Goal: Find contact information

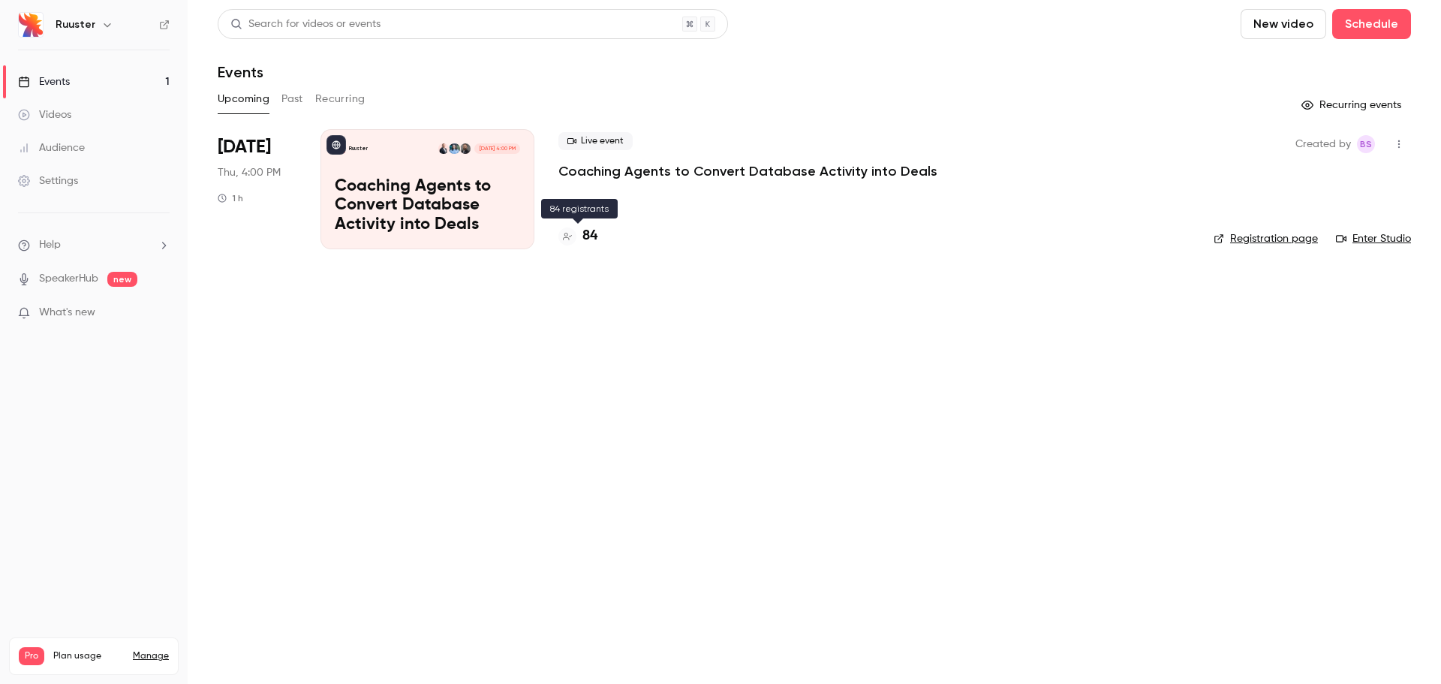
click at [594, 238] on h4 "84" at bounding box center [589, 236] width 15 height 20
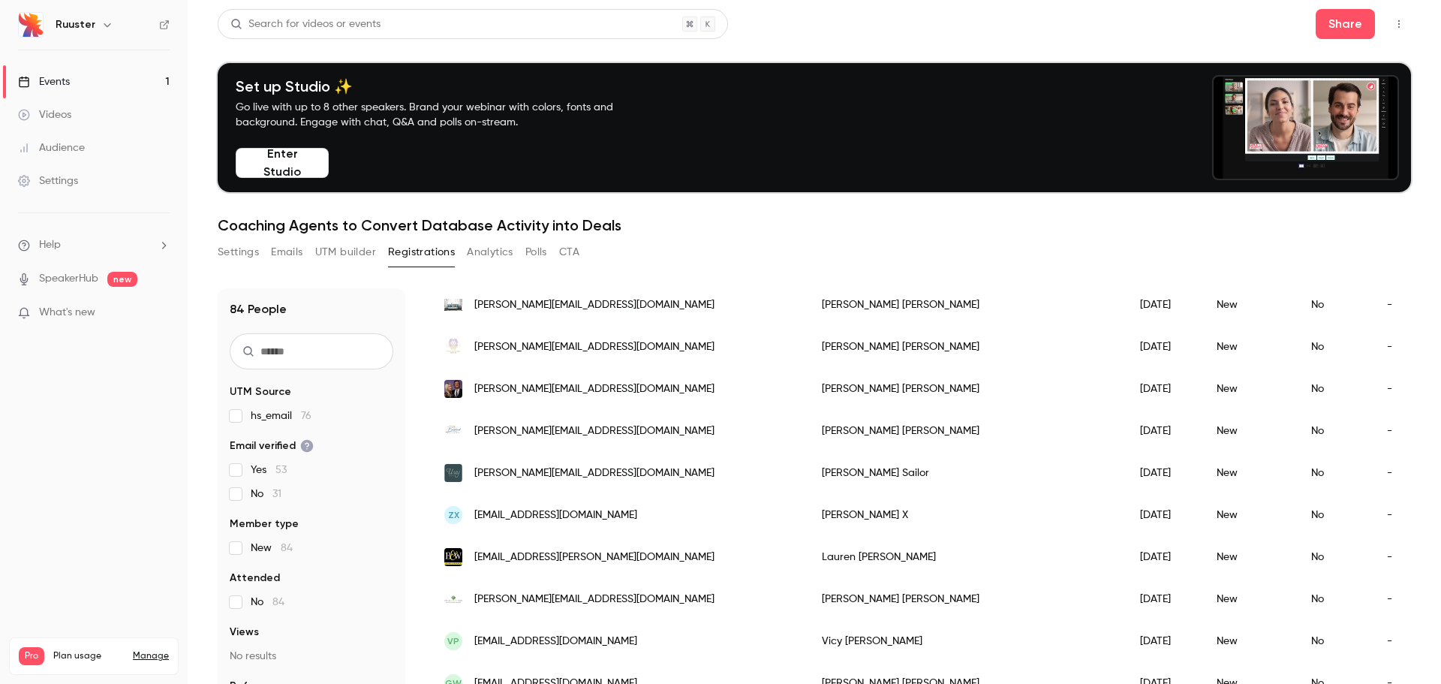
scroll to position [443, 0]
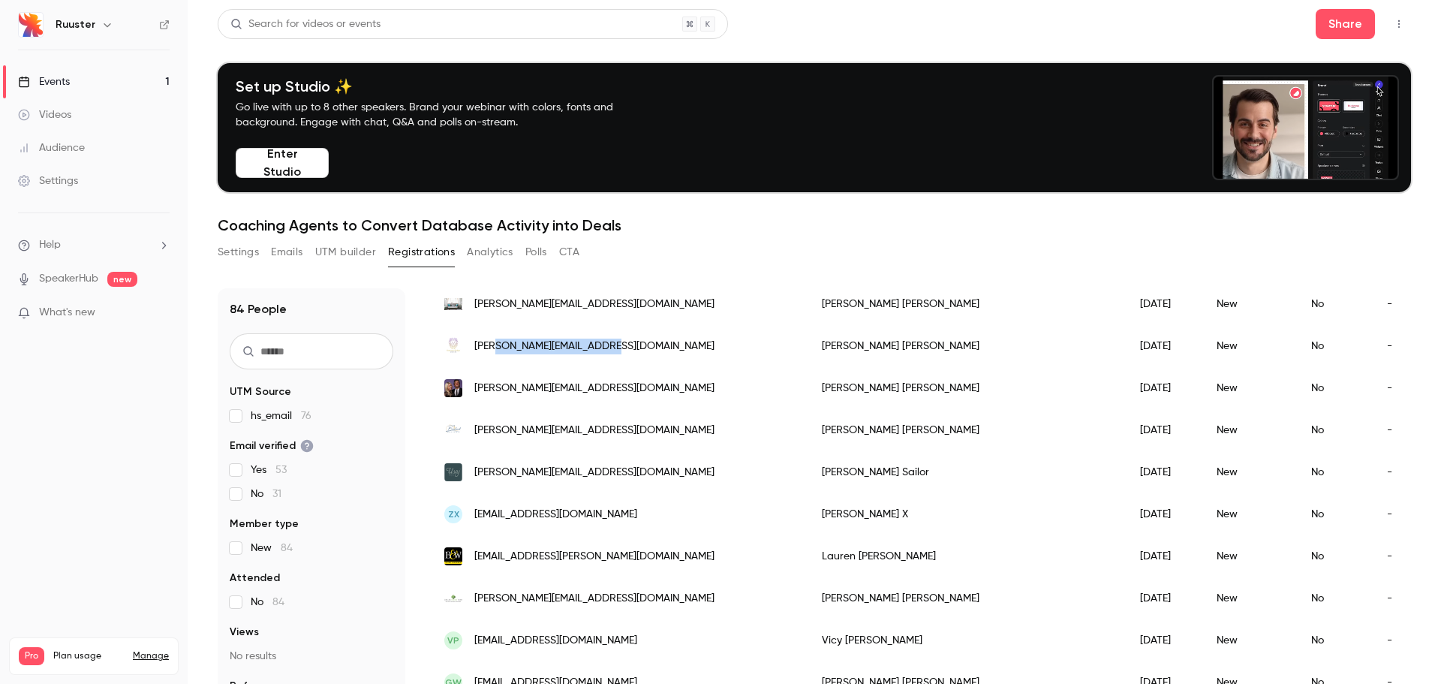
drag, startPoint x: 616, startPoint y: 349, endPoint x: 498, endPoint y: 348, distance: 117.8
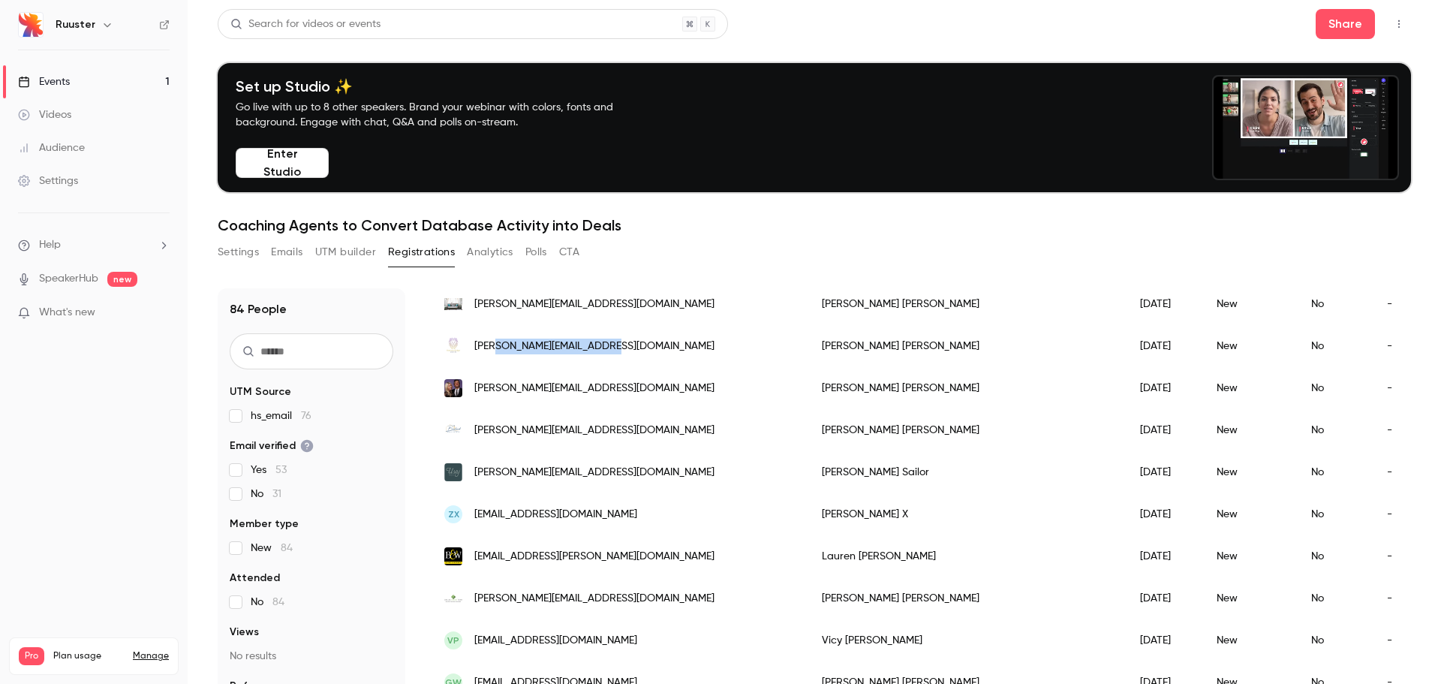
click at [498, 348] on div "jon@honestedgesystems.com" at bounding box center [617, 346] width 377 height 42
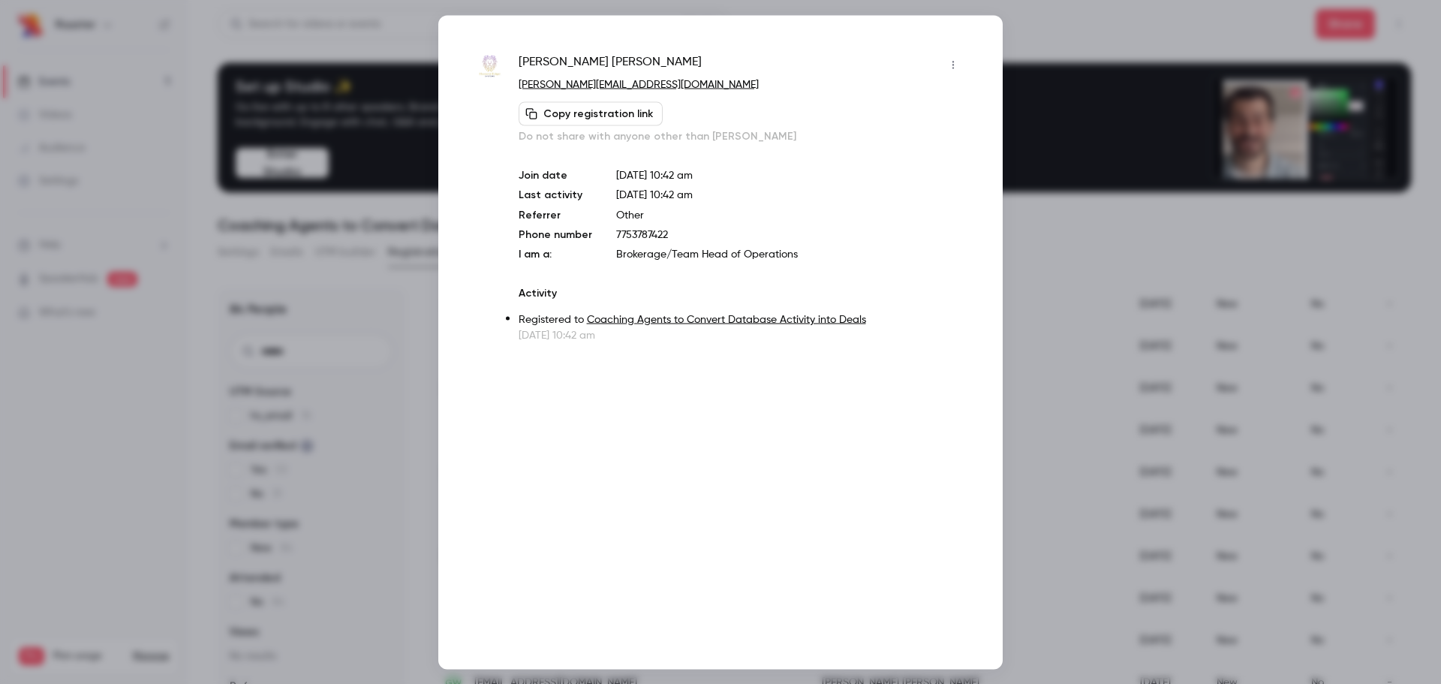
click at [945, 62] on button "button" at bounding box center [953, 65] width 24 height 24
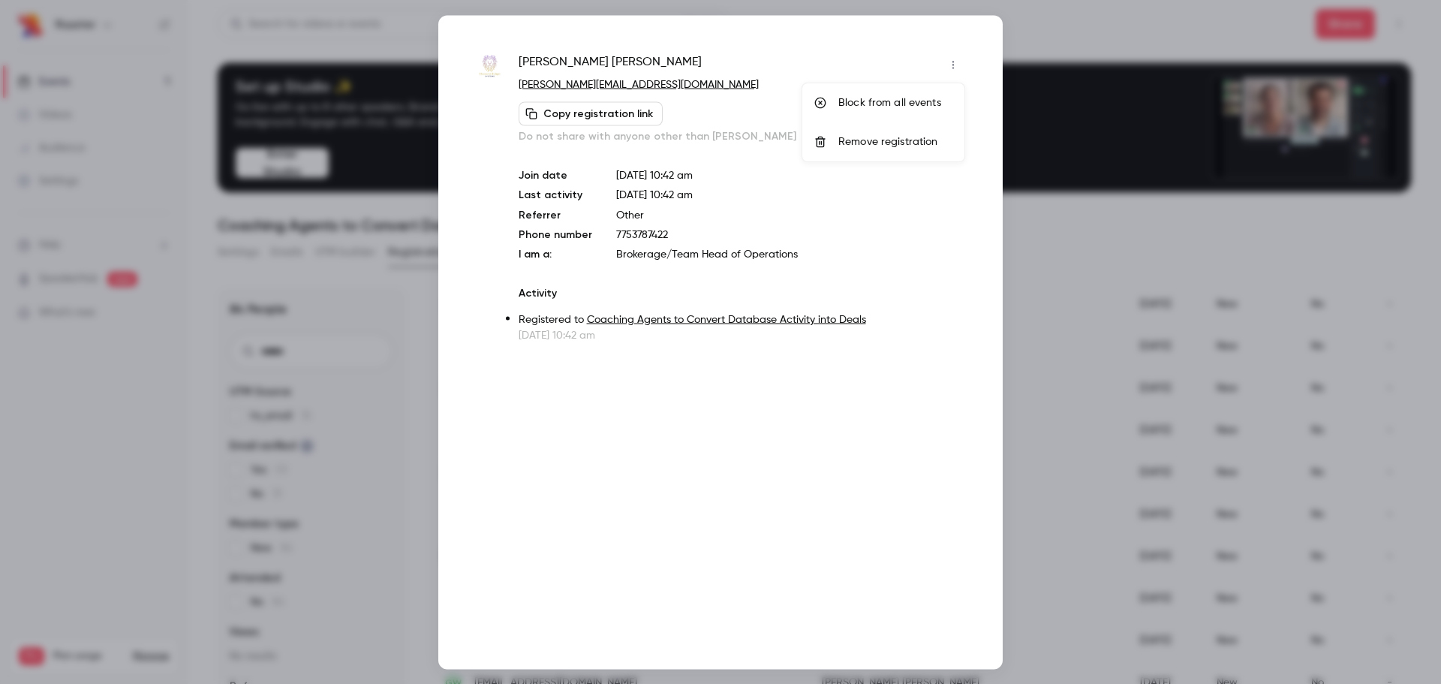
click at [873, 64] on div at bounding box center [720, 342] width 1441 height 684
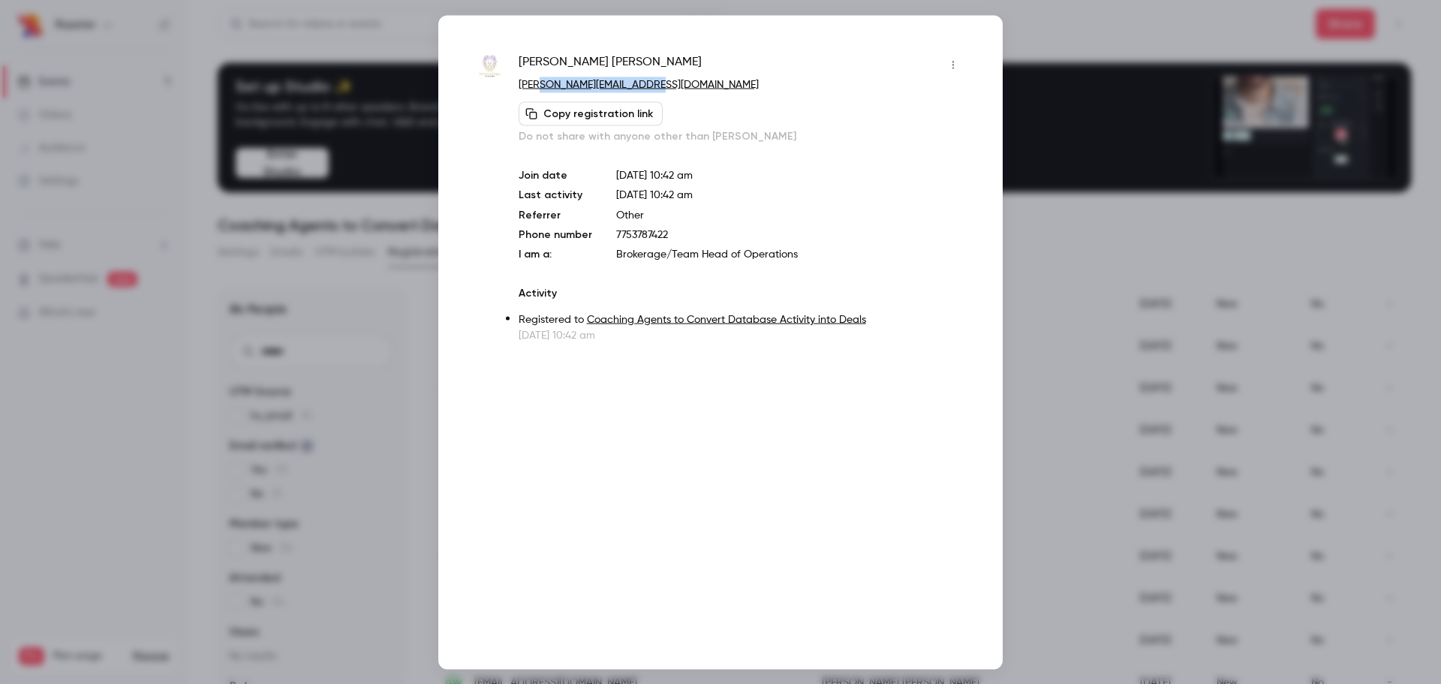
drag, startPoint x: 668, startPoint y: 83, endPoint x: 544, endPoint y: 87, distance: 123.9
click at [544, 87] on p "jon@honestedgesystems.com" at bounding box center [741, 85] width 446 height 16
copy link "honestedgesystems.com"
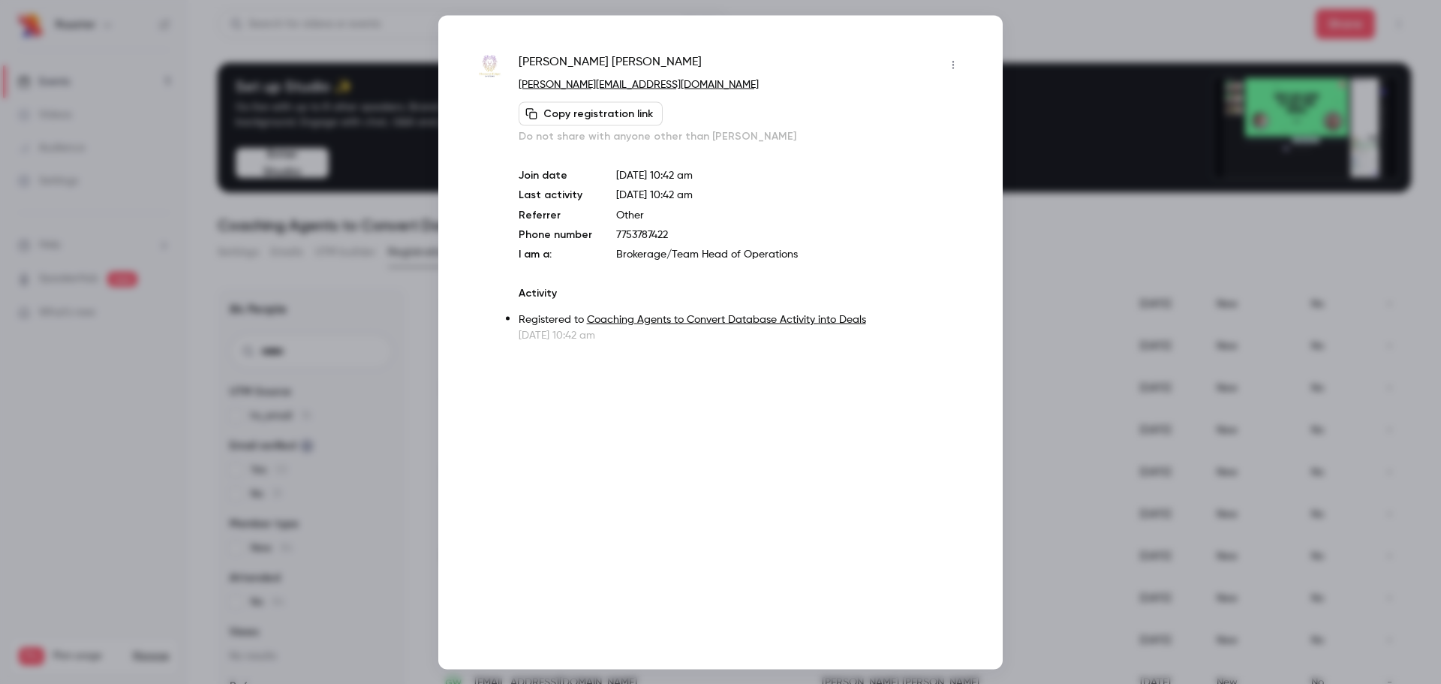
click at [1063, 245] on div at bounding box center [720, 342] width 1441 height 684
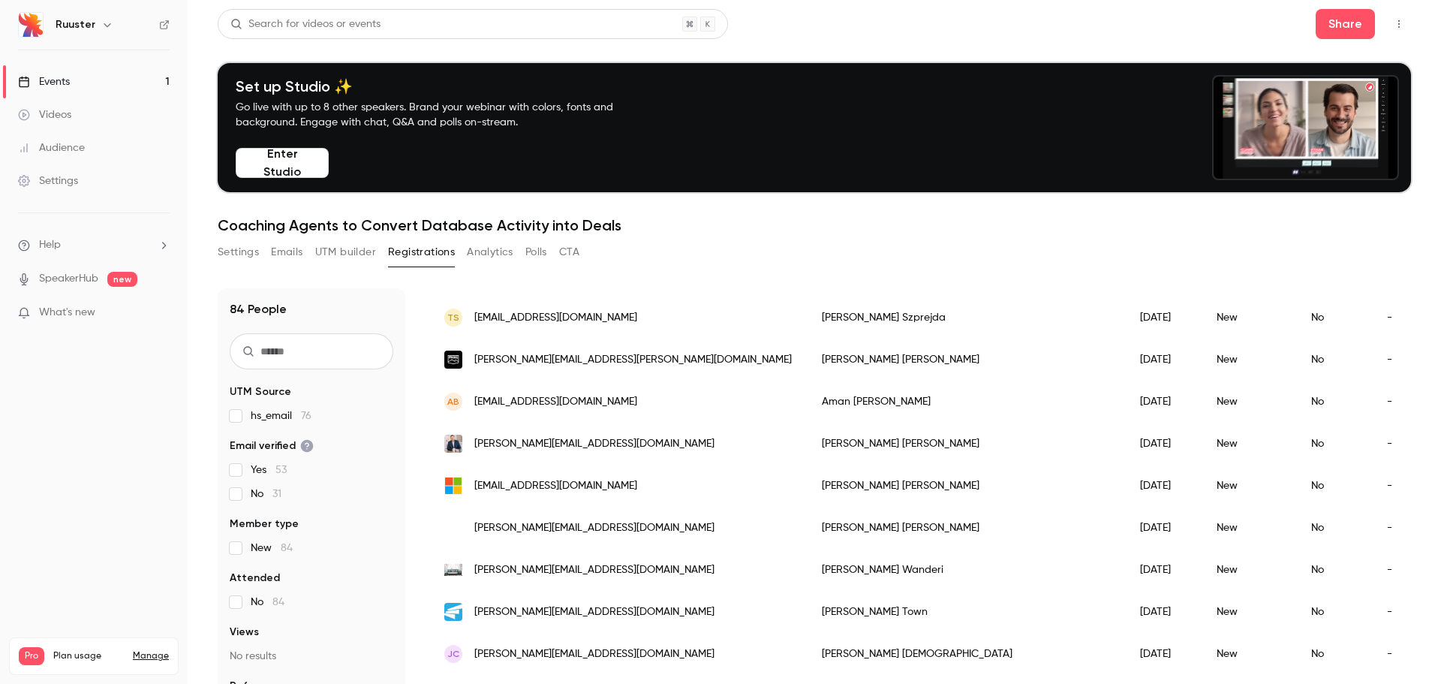
scroll to position [892, 0]
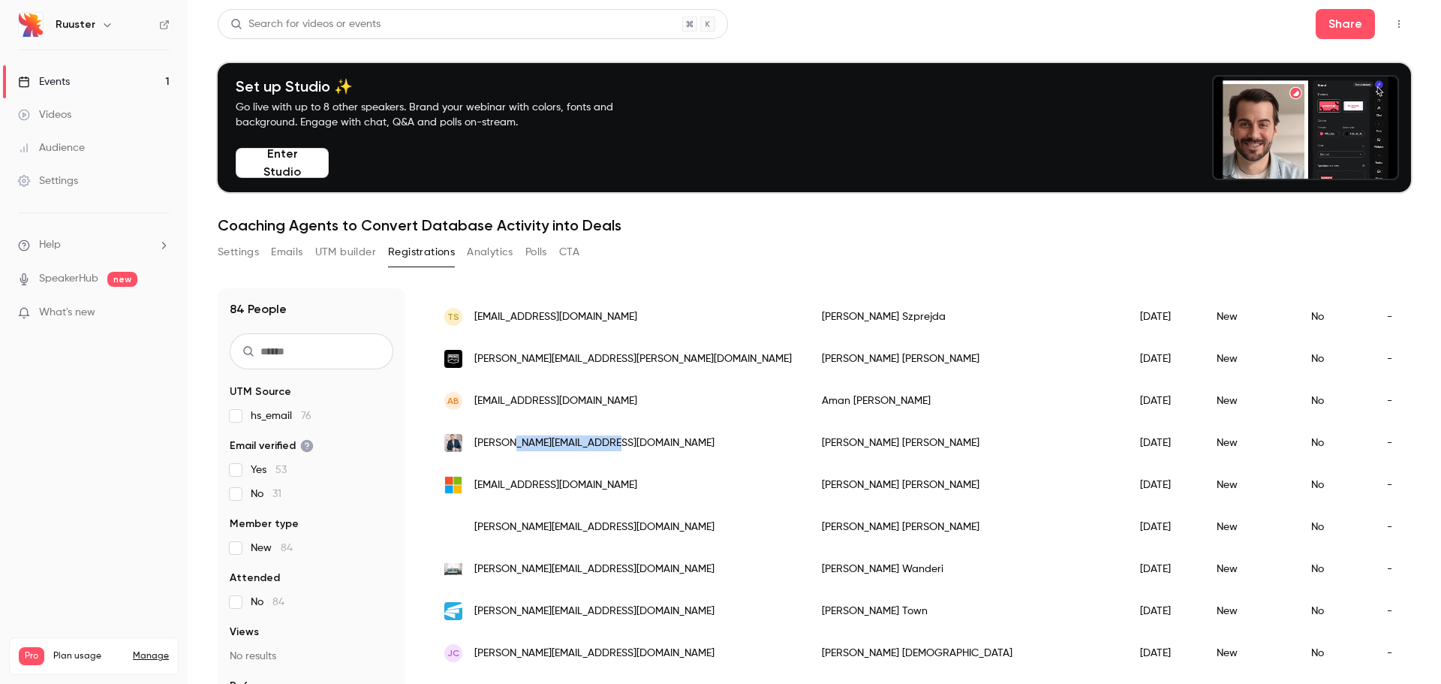
drag, startPoint x: 620, startPoint y: 444, endPoint x: 517, endPoint y: 452, distance: 103.1
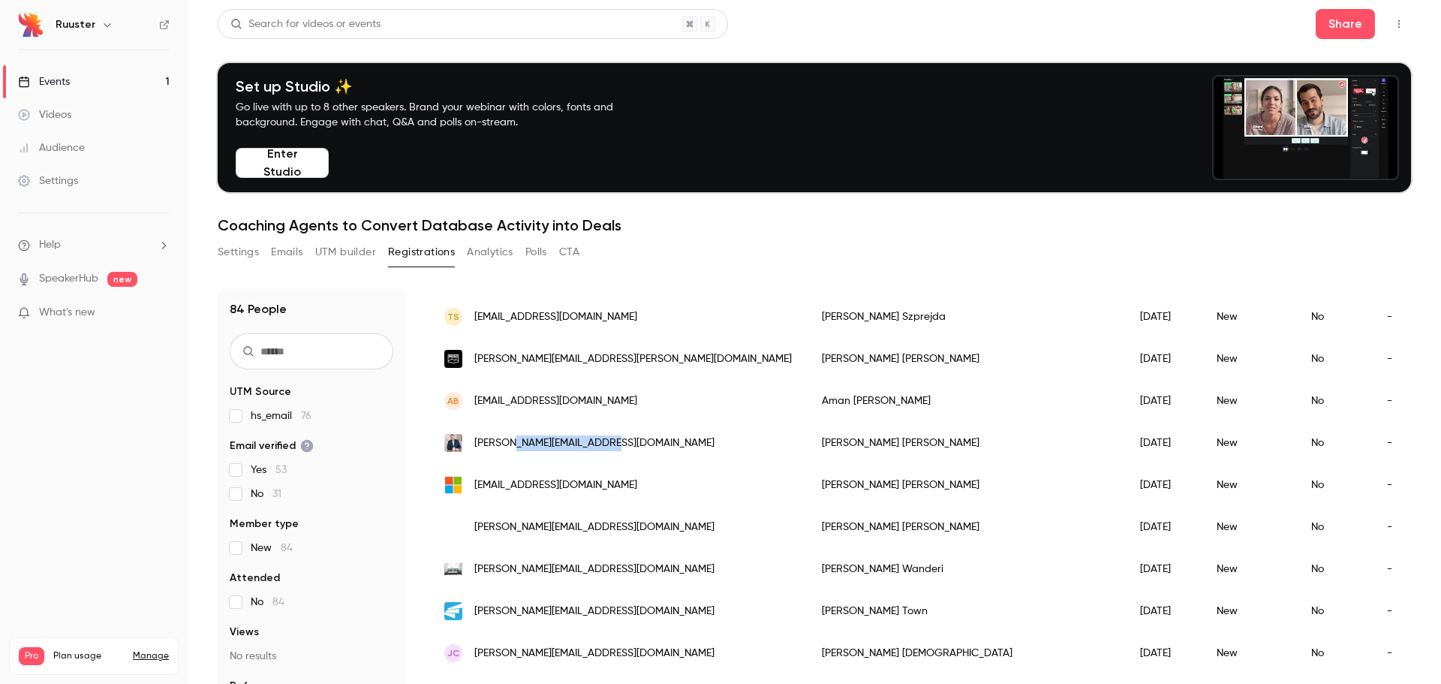
click at [517, 452] on div "magali@envisionvahome.com" at bounding box center [617, 443] width 377 height 42
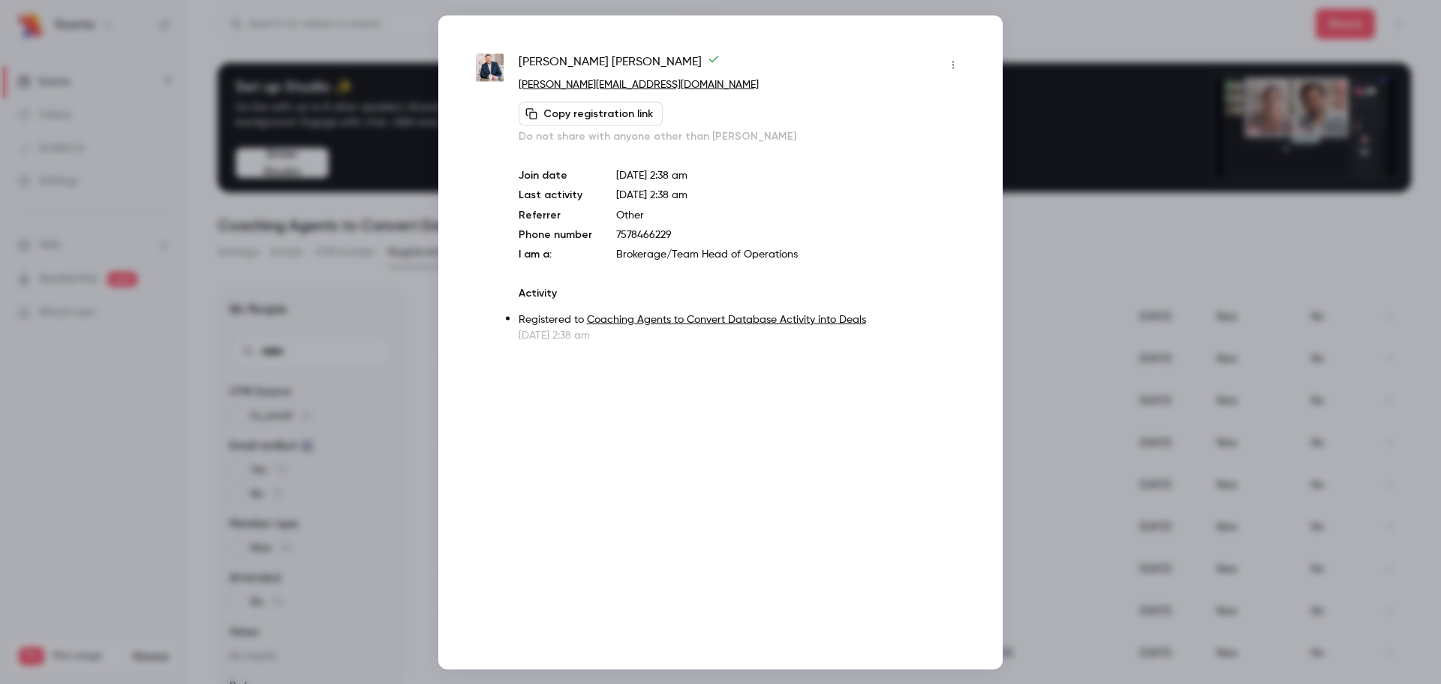
copy span "envisionvahome.com"
click at [1020, 272] on div at bounding box center [720, 342] width 1441 height 684
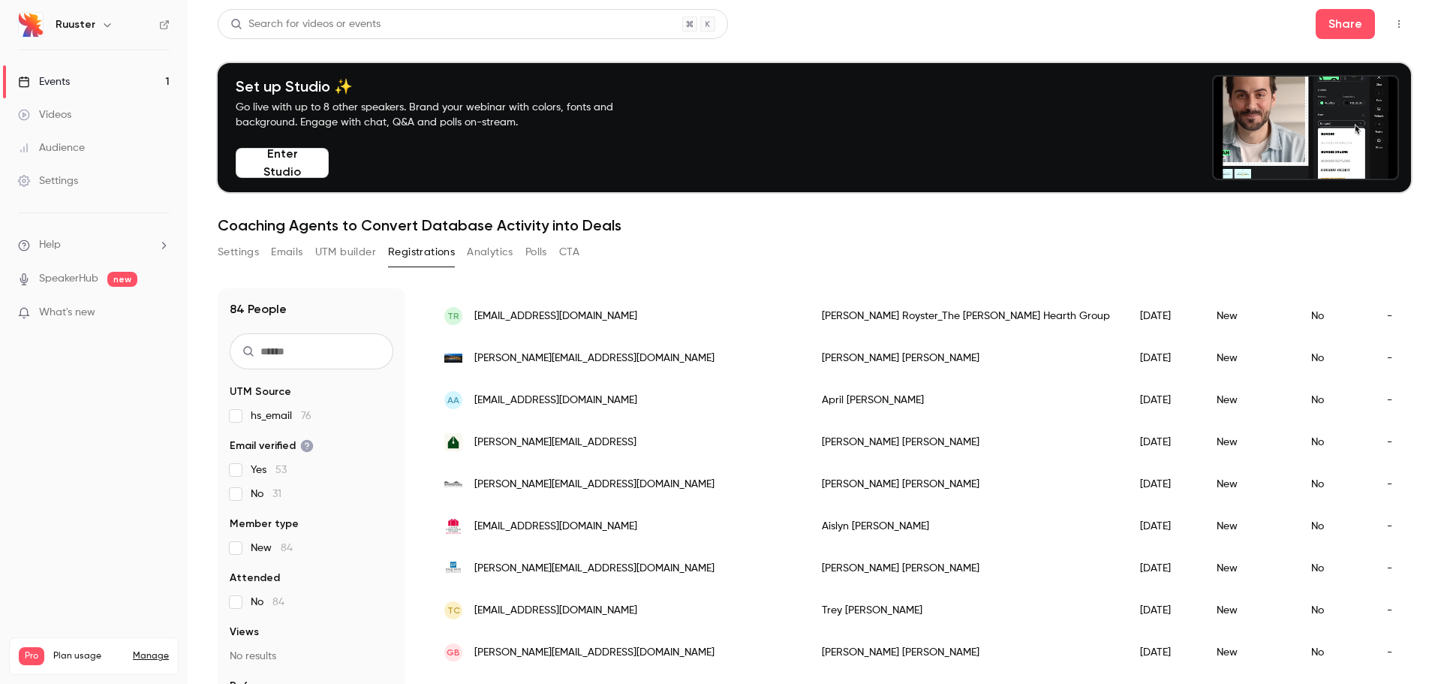
scroll to position [1566, 0]
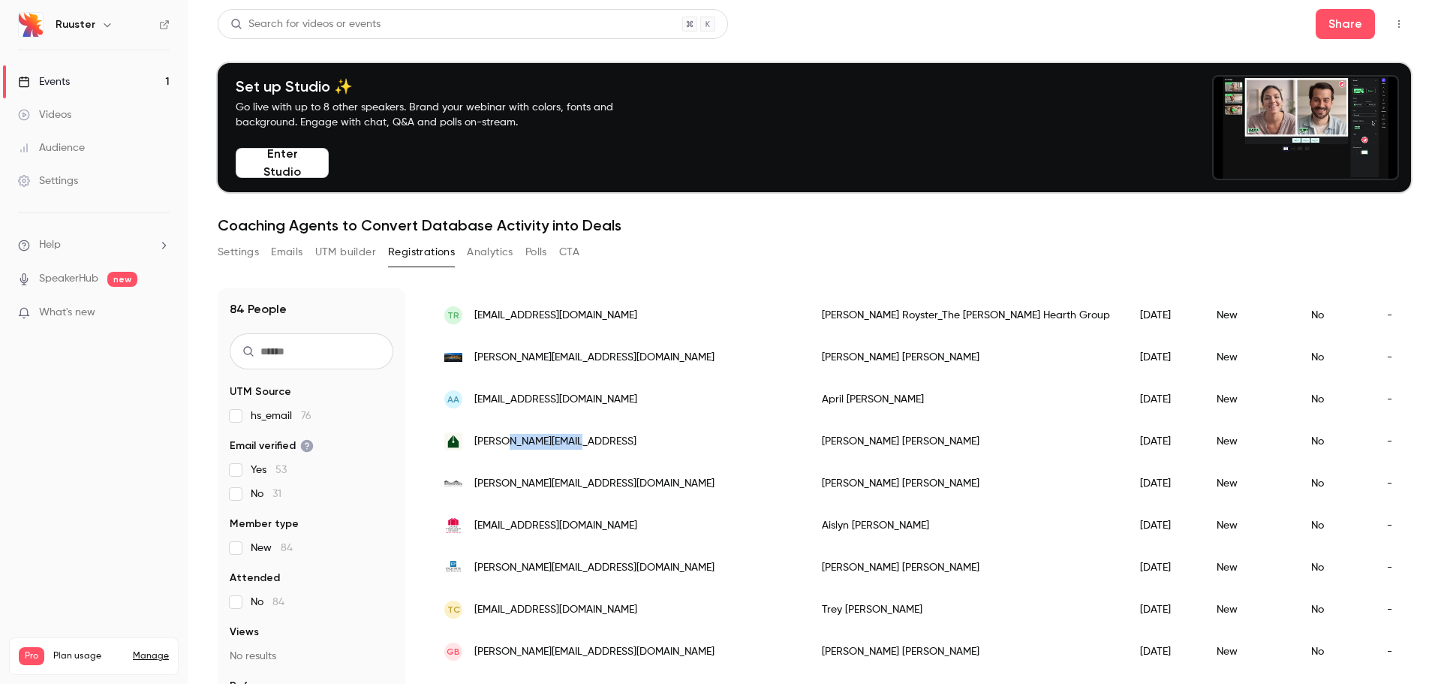
drag, startPoint x: 582, startPoint y: 442, endPoint x: 505, endPoint y: 447, distance: 77.5
click at [505, 447] on div "chris@listassist.ai" at bounding box center [617, 441] width 377 height 42
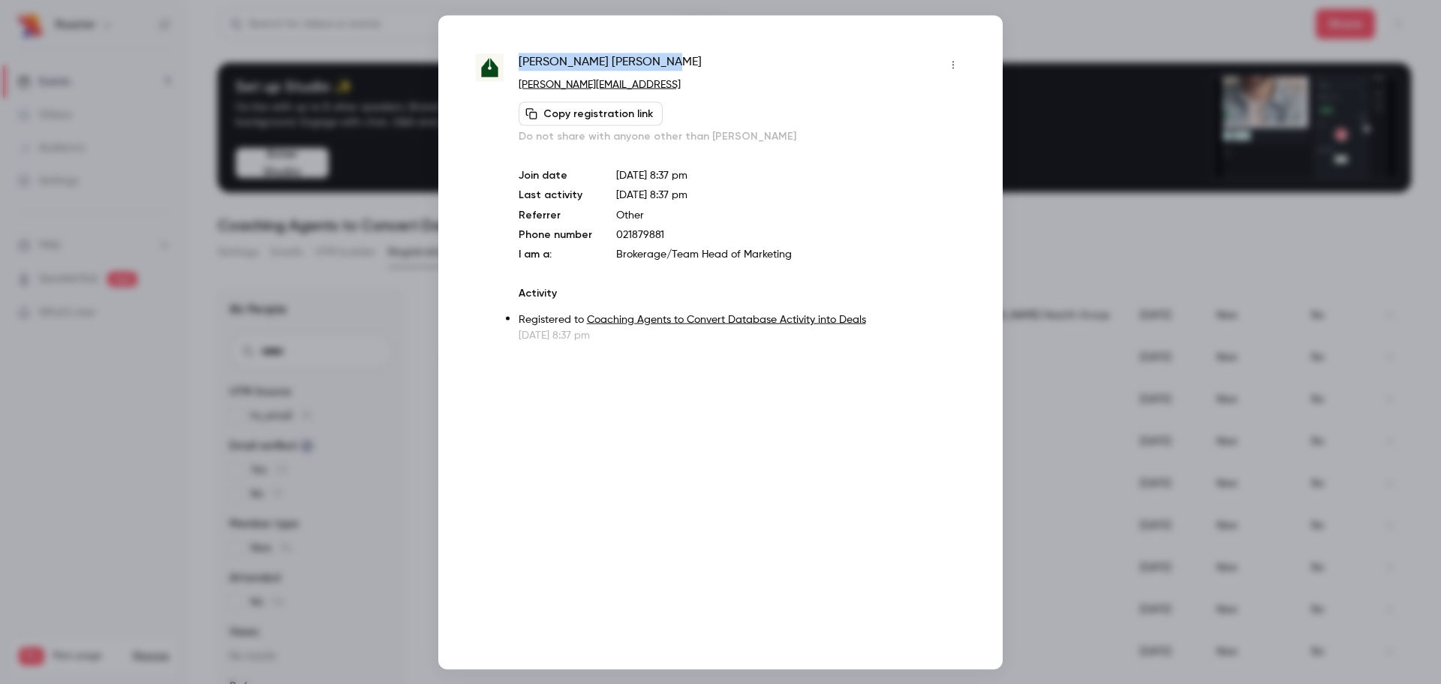
drag, startPoint x: 651, startPoint y: 67, endPoint x: 518, endPoint y: 58, distance: 132.4
click at [518, 58] on div "Chris McGoldrick" at bounding box center [741, 65] width 446 height 24
copy span "Chris McGoldrick"
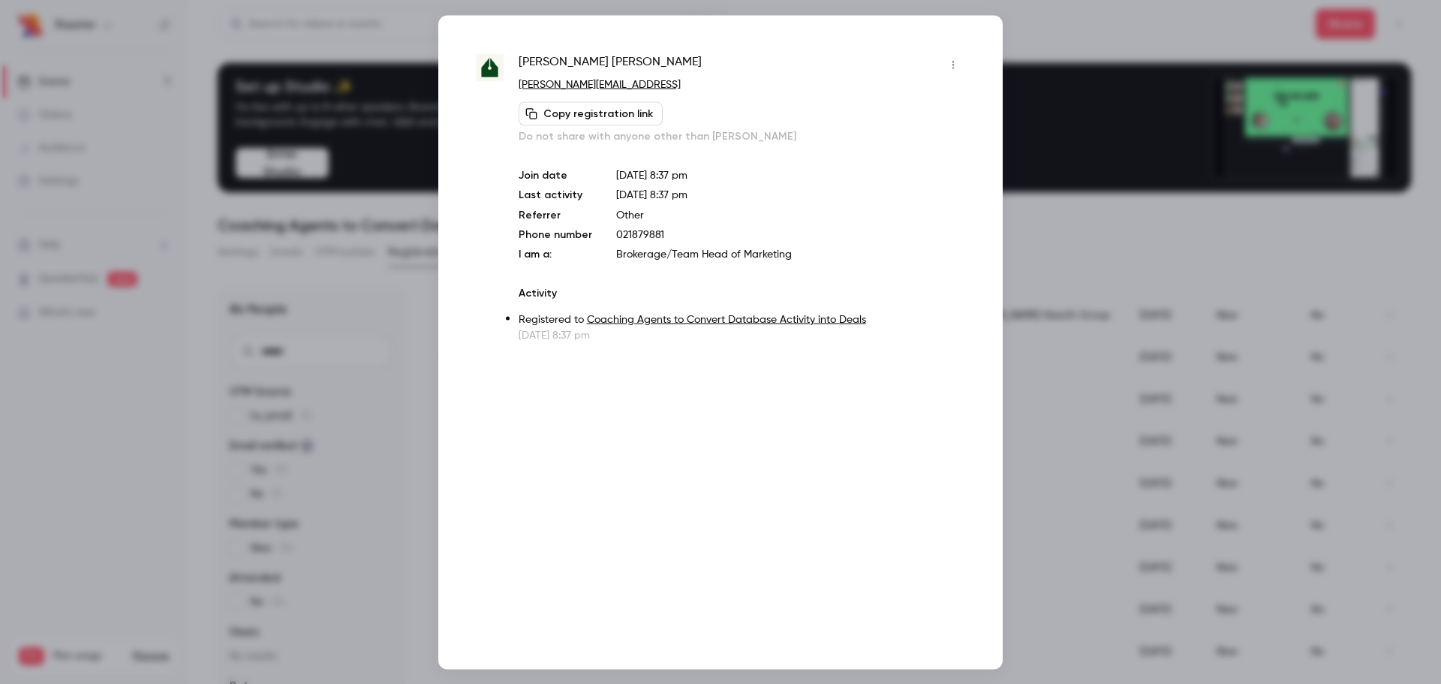
click at [1057, 254] on div at bounding box center [720, 342] width 1441 height 684
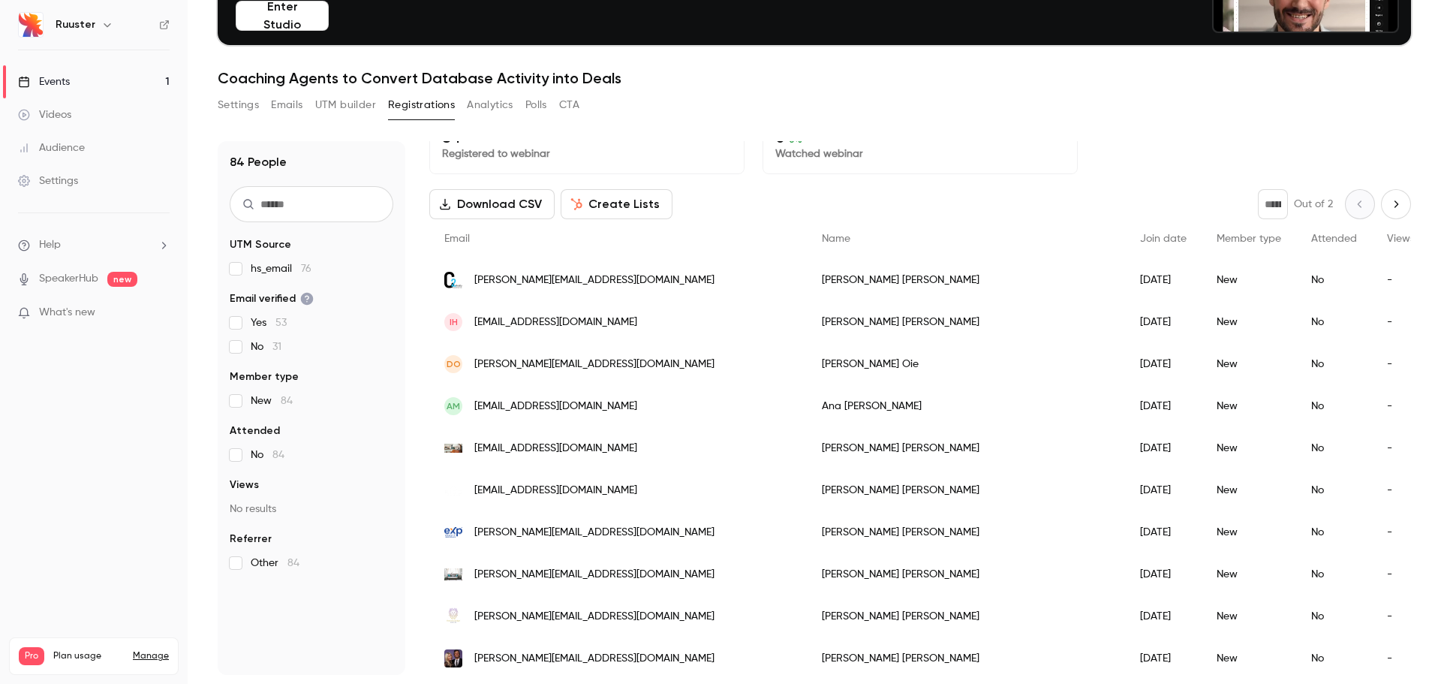
scroll to position [0, 0]
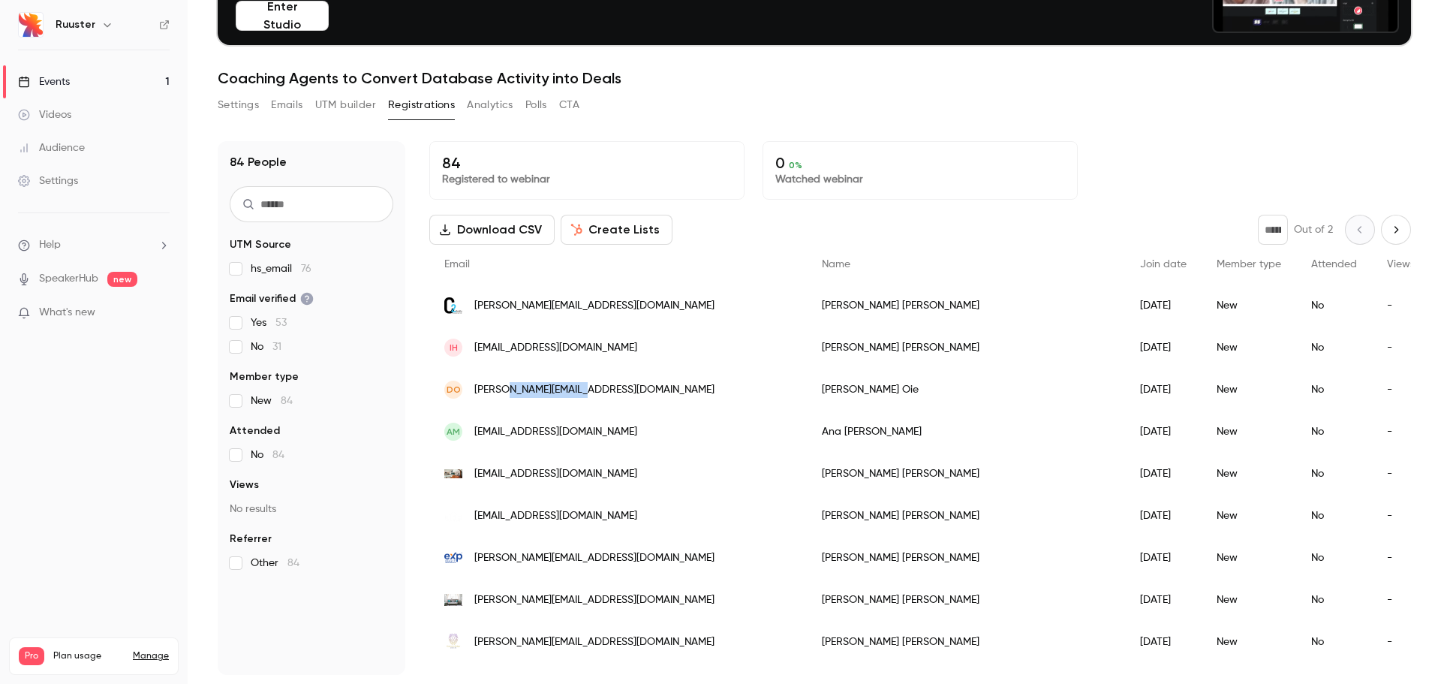
drag, startPoint x: 597, startPoint y: 392, endPoint x: 512, endPoint y: 393, distance: 84.0
click at [512, 393] on div "DO derek@movementre.com" at bounding box center [617, 389] width 377 height 42
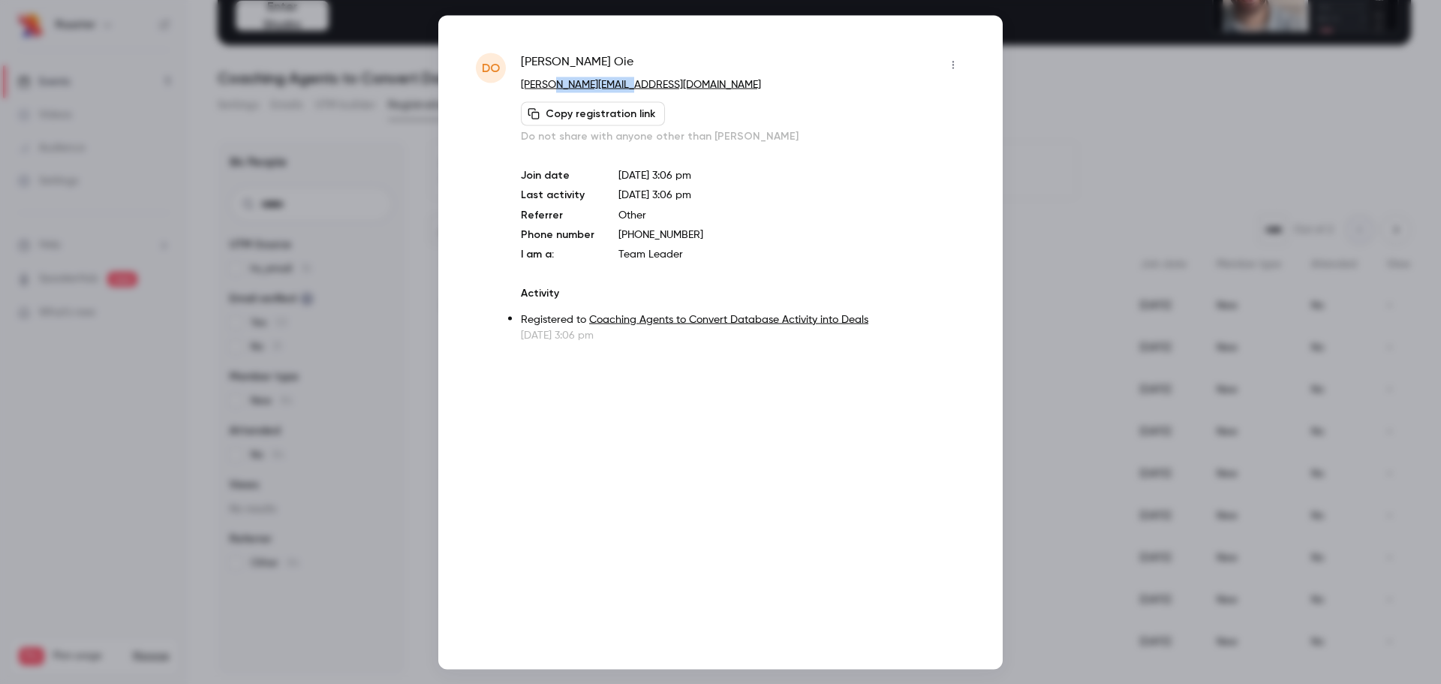
drag, startPoint x: 642, startPoint y: 83, endPoint x: 558, endPoint y: 86, distance: 84.1
click at [558, 86] on p "derek@movementre.com" at bounding box center [743, 85] width 444 height 16
